Goal: Task Accomplishment & Management: Manage account settings

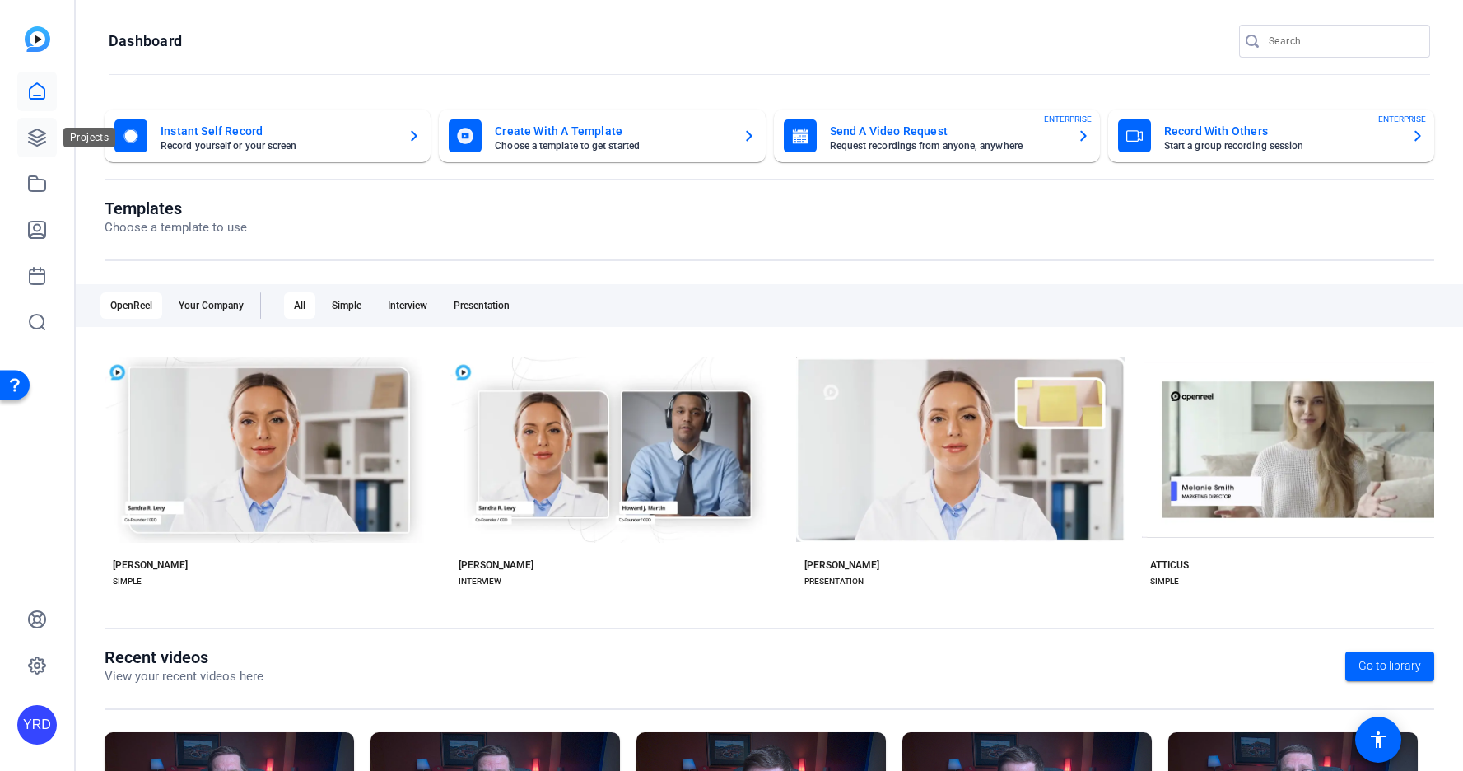
click at [43, 134] on icon at bounding box center [37, 137] width 16 height 16
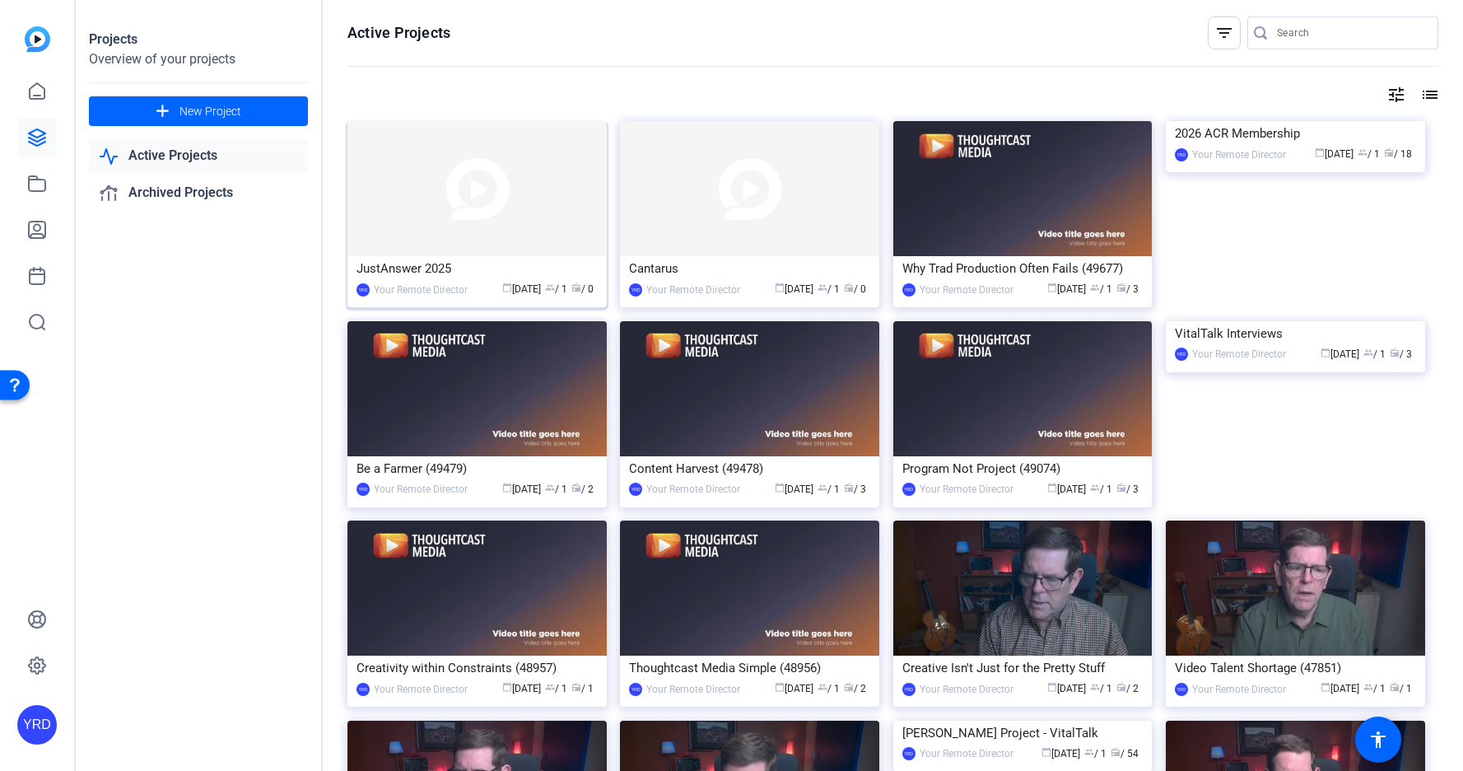
click at [468, 199] on img at bounding box center [476, 188] width 259 height 135
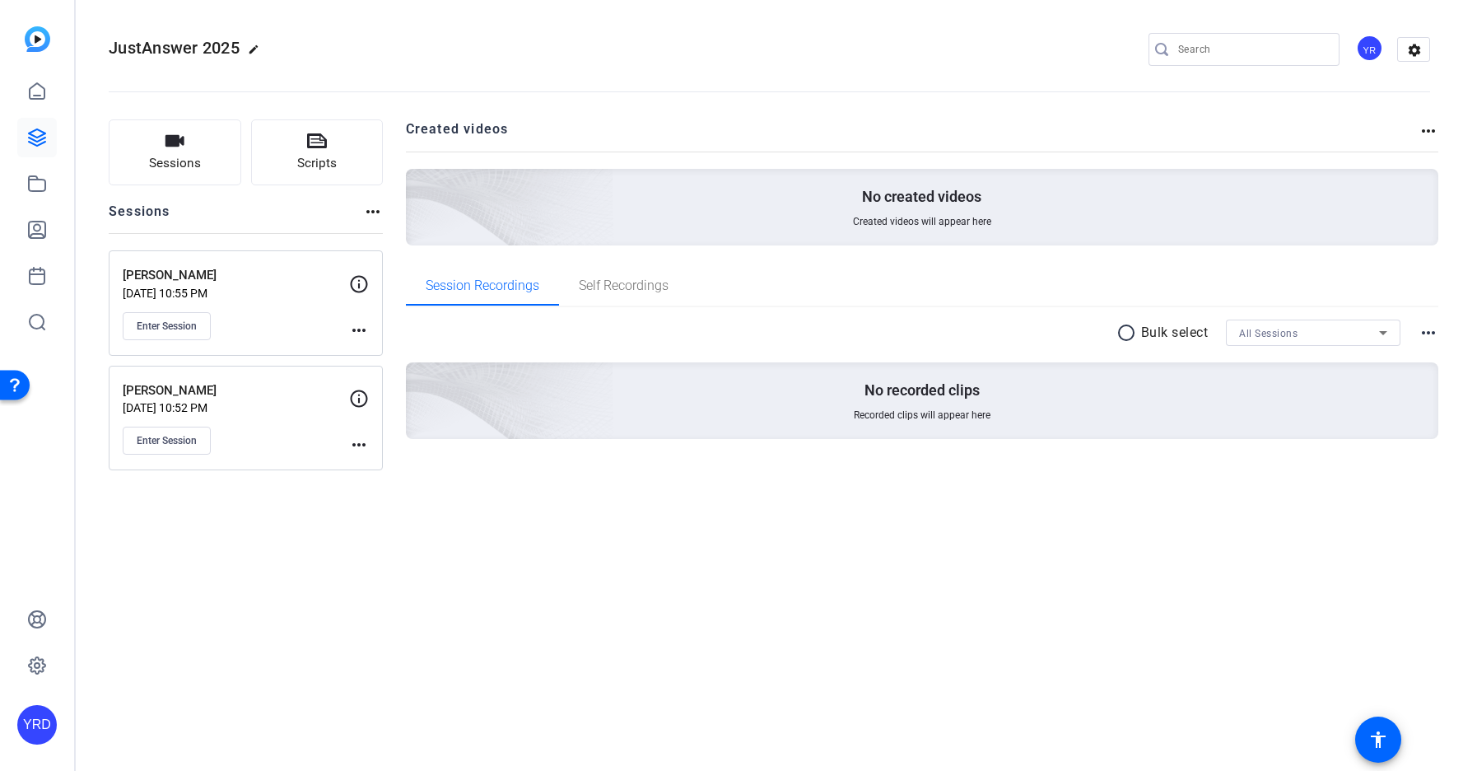
click at [354, 445] on mat-icon "more_horiz" at bounding box center [359, 445] width 20 height 20
click at [380, 464] on span "Edit Session" at bounding box center [399, 469] width 75 height 20
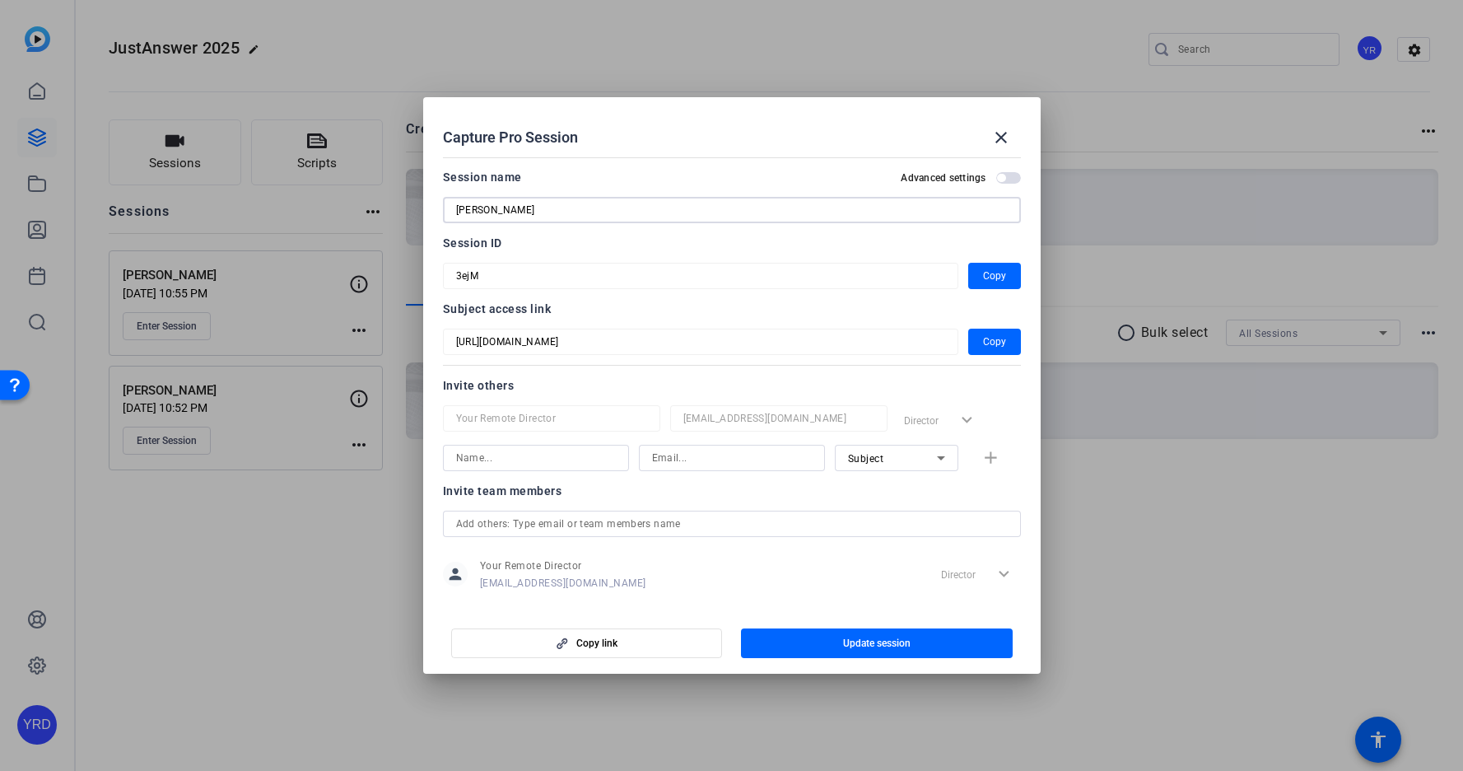
click at [567, 212] on input "[PERSON_NAME]" at bounding box center [732, 210] width 552 height 20
paste input "[PERSON_NAME]"
type input "[PERSON_NAME]"
click at [916, 639] on span "button" at bounding box center [877, 643] width 272 height 40
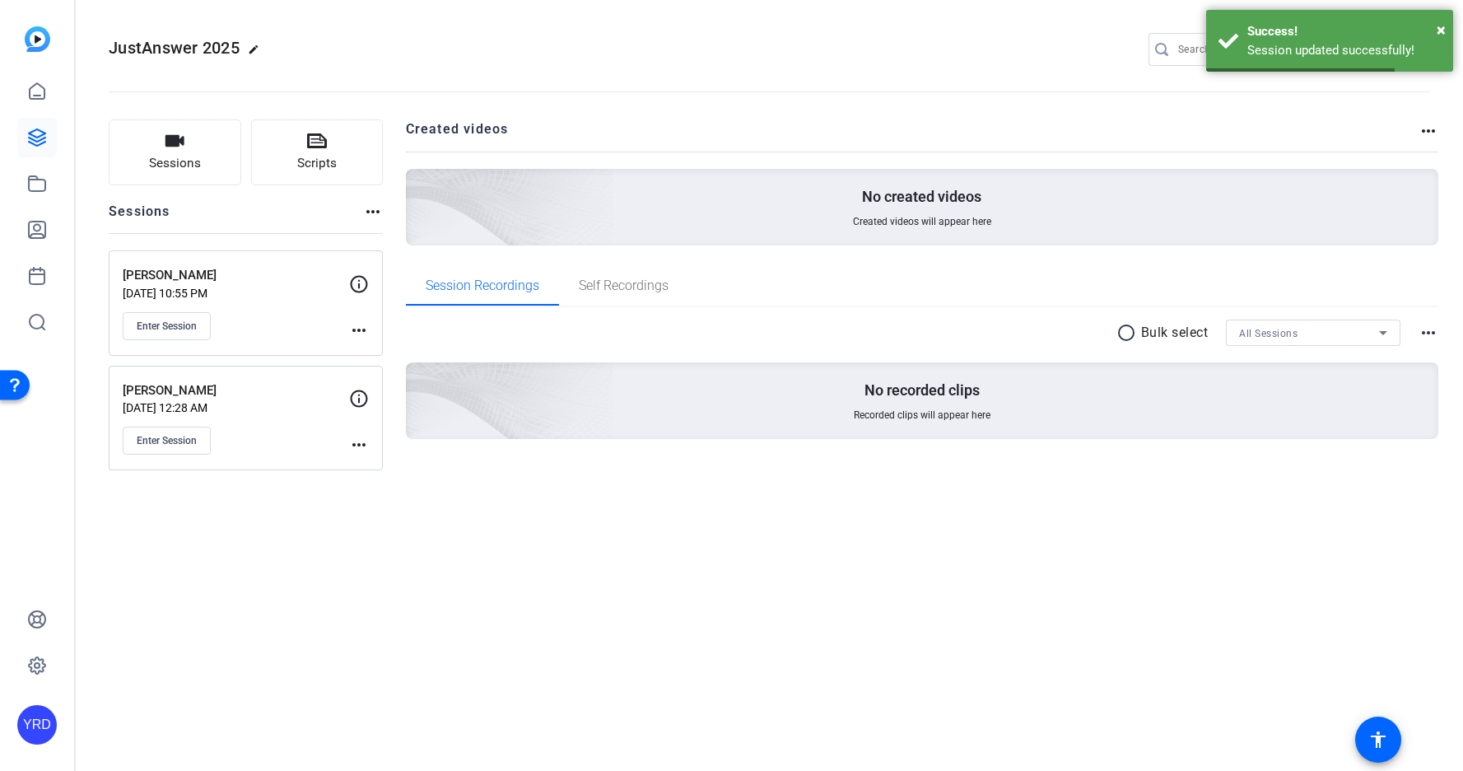
click at [362, 440] on mat-icon "more_horiz" at bounding box center [359, 445] width 20 height 20
click at [380, 467] on span "Edit Session" at bounding box center [399, 469] width 75 height 20
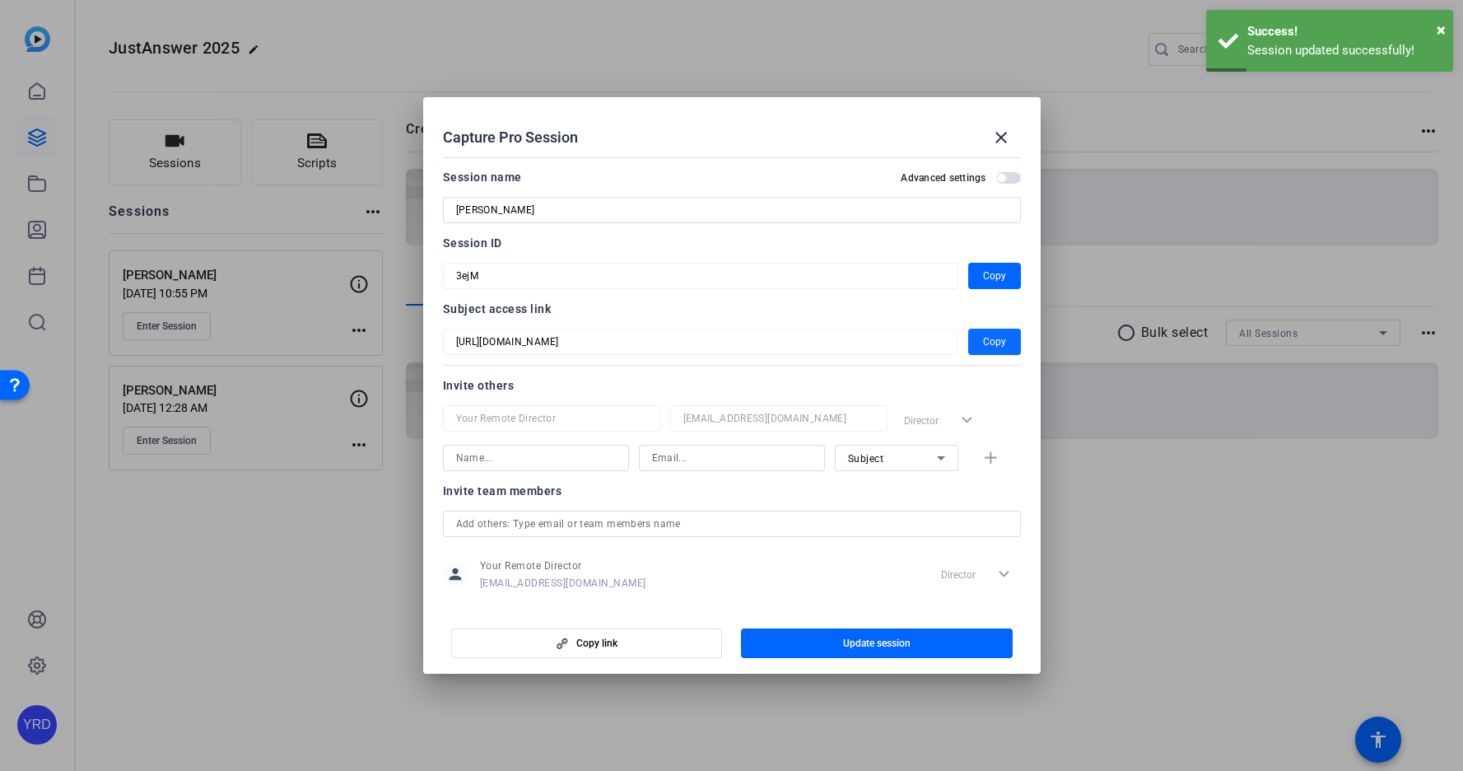
click at [1004, 342] on span "Copy" at bounding box center [994, 342] width 23 height 20
